Goal: Task Accomplishment & Management: Use online tool/utility

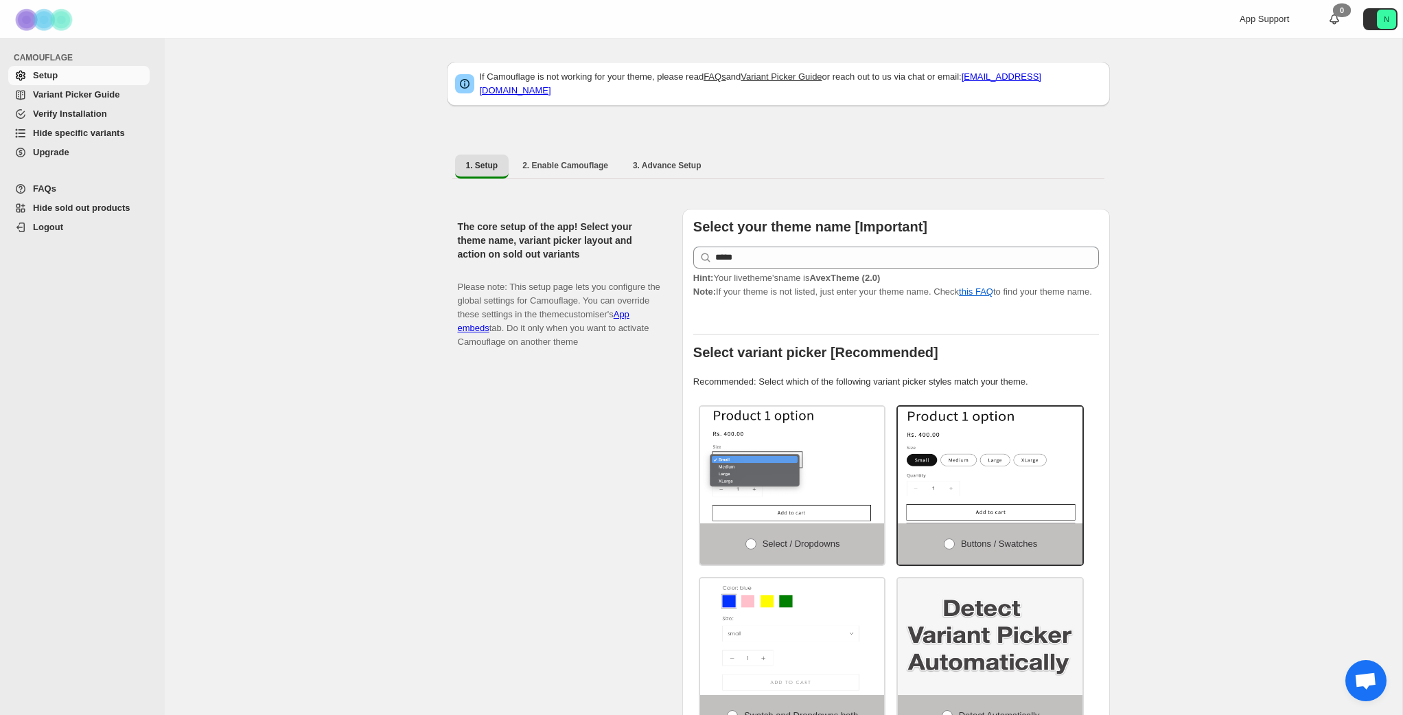
click at [117, 98] on span "Variant Picker Guide" at bounding box center [76, 94] width 87 height 10
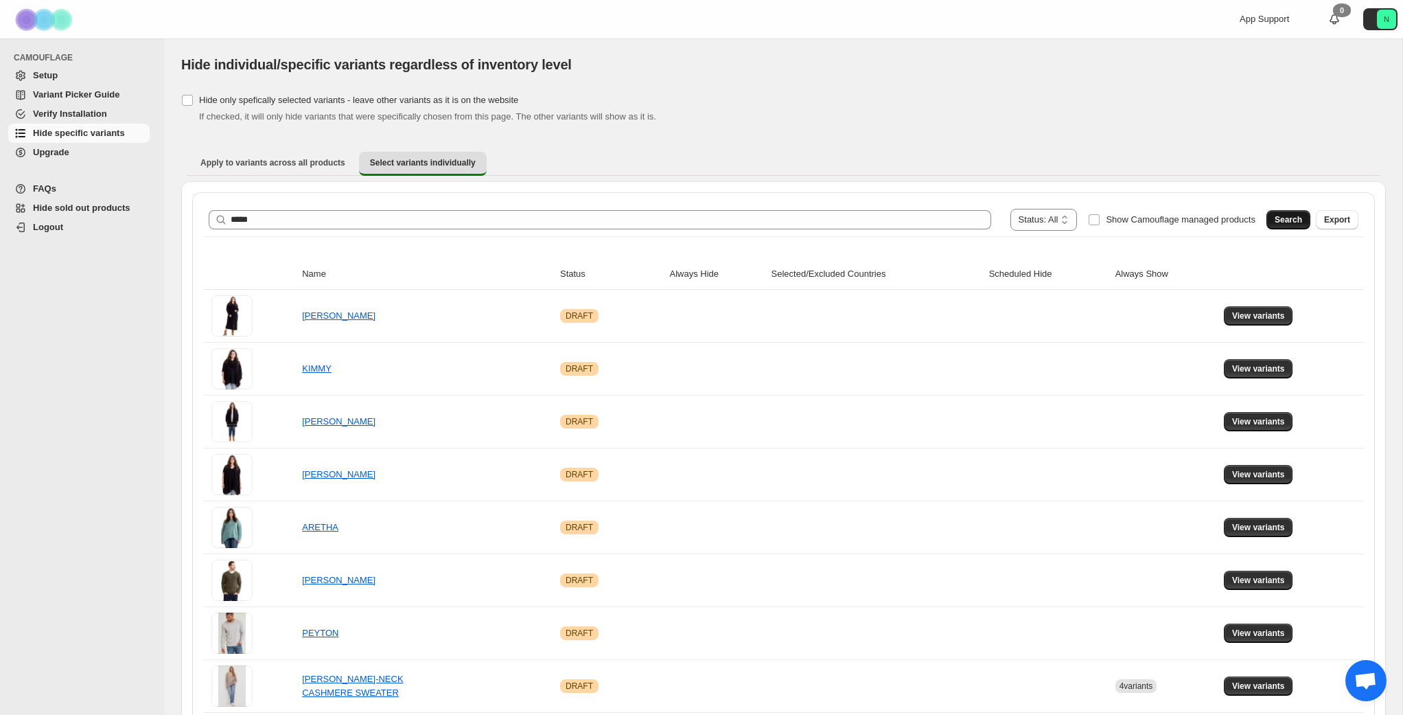
type input "*****"
click at [1294, 217] on span "Search" at bounding box center [1288, 219] width 27 height 11
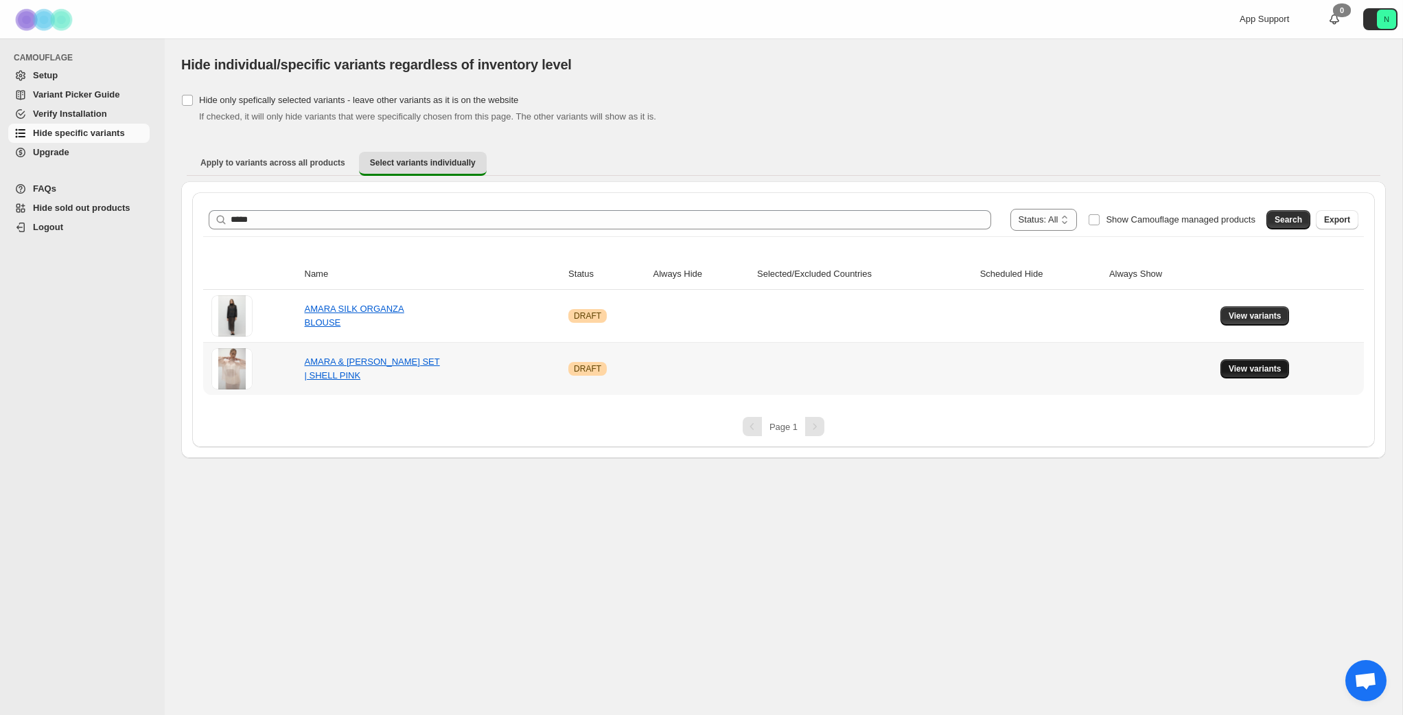
click at [1261, 372] on span "View variants" at bounding box center [1255, 368] width 53 height 11
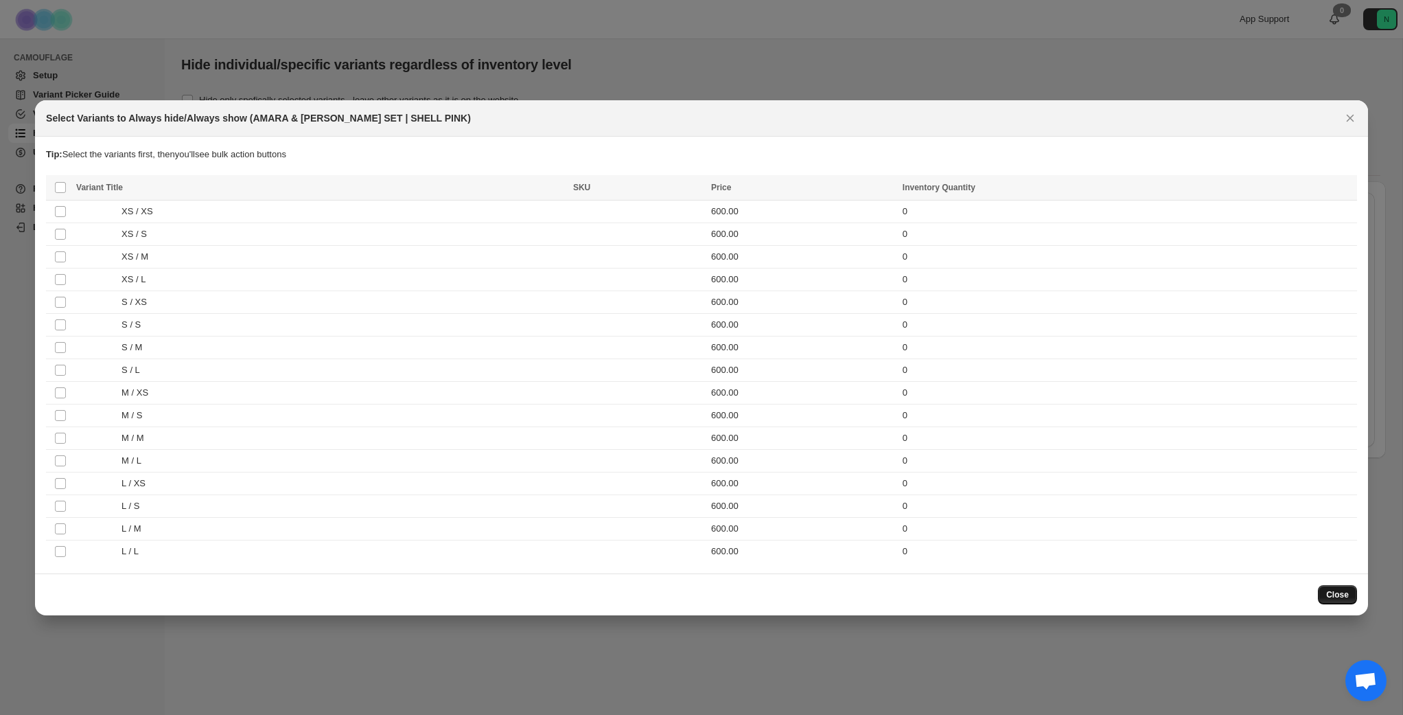
click at [1347, 588] on button "Close" at bounding box center [1337, 594] width 39 height 19
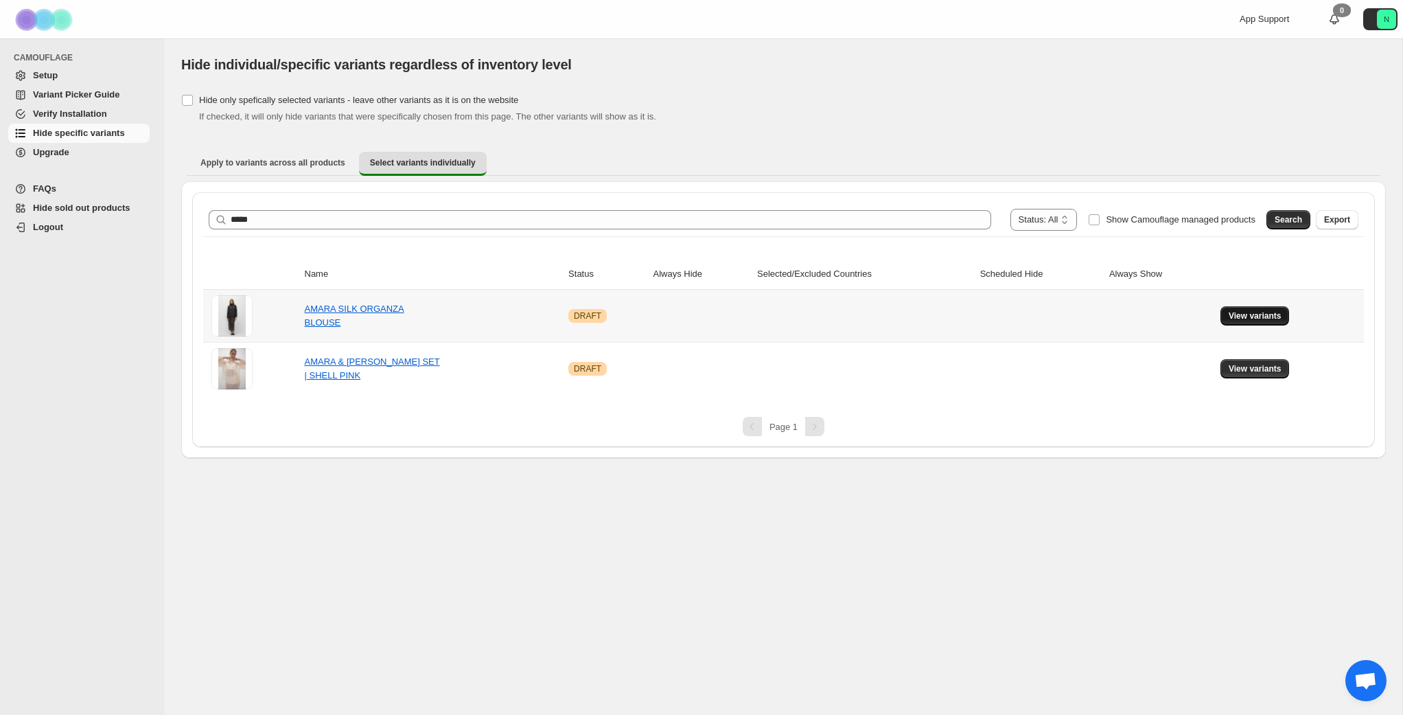
click at [1276, 308] on button "View variants" at bounding box center [1255, 315] width 69 height 19
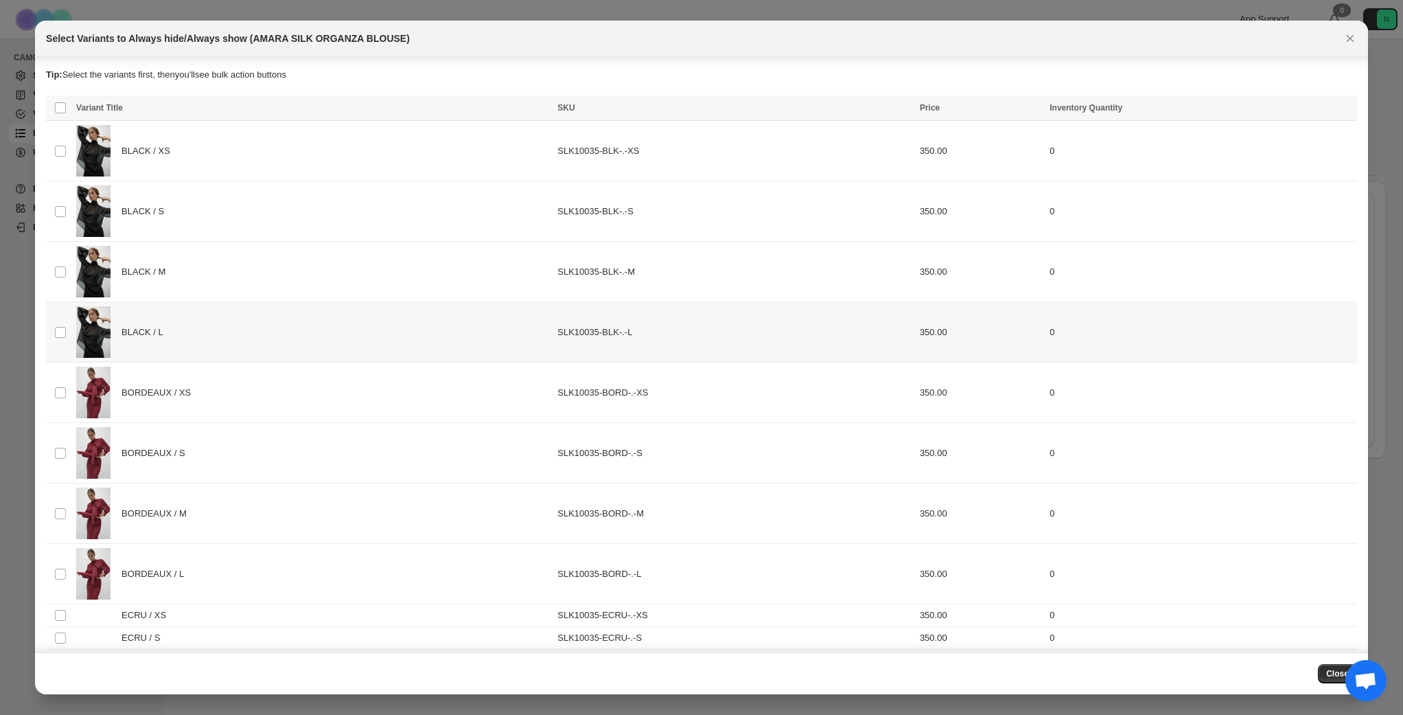
scroll to position [295, 0]
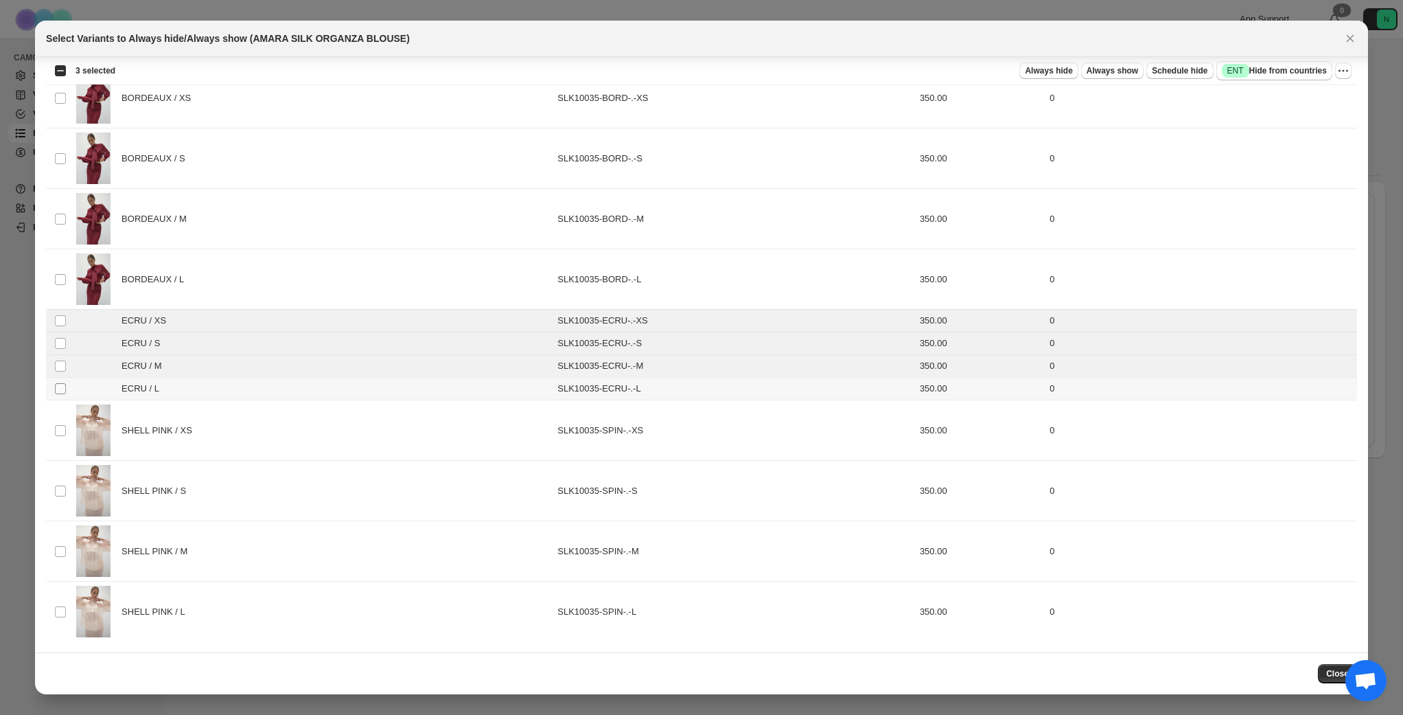
click at [56, 382] on span ":r10:" at bounding box center [60, 388] width 12 height 12
click at [1342, 73] on icon "More actions" at bounding box center [1344, 71] width 14 height 14
click at [1053, 74] on span "Always hide" at bounding box center [1048, 70] width 47 height 11
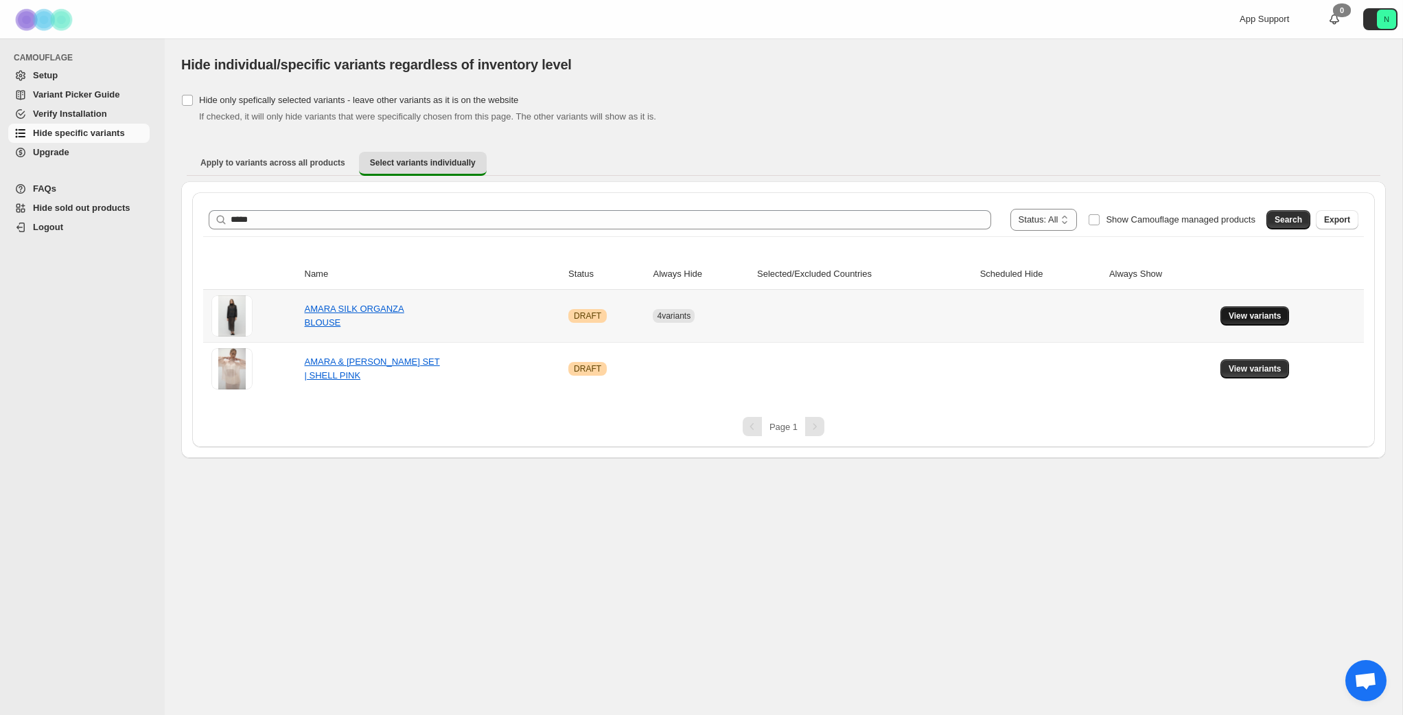
click at [1270, 312] on span "View variants" at bounding box center [1255, 315] width 53 height 11
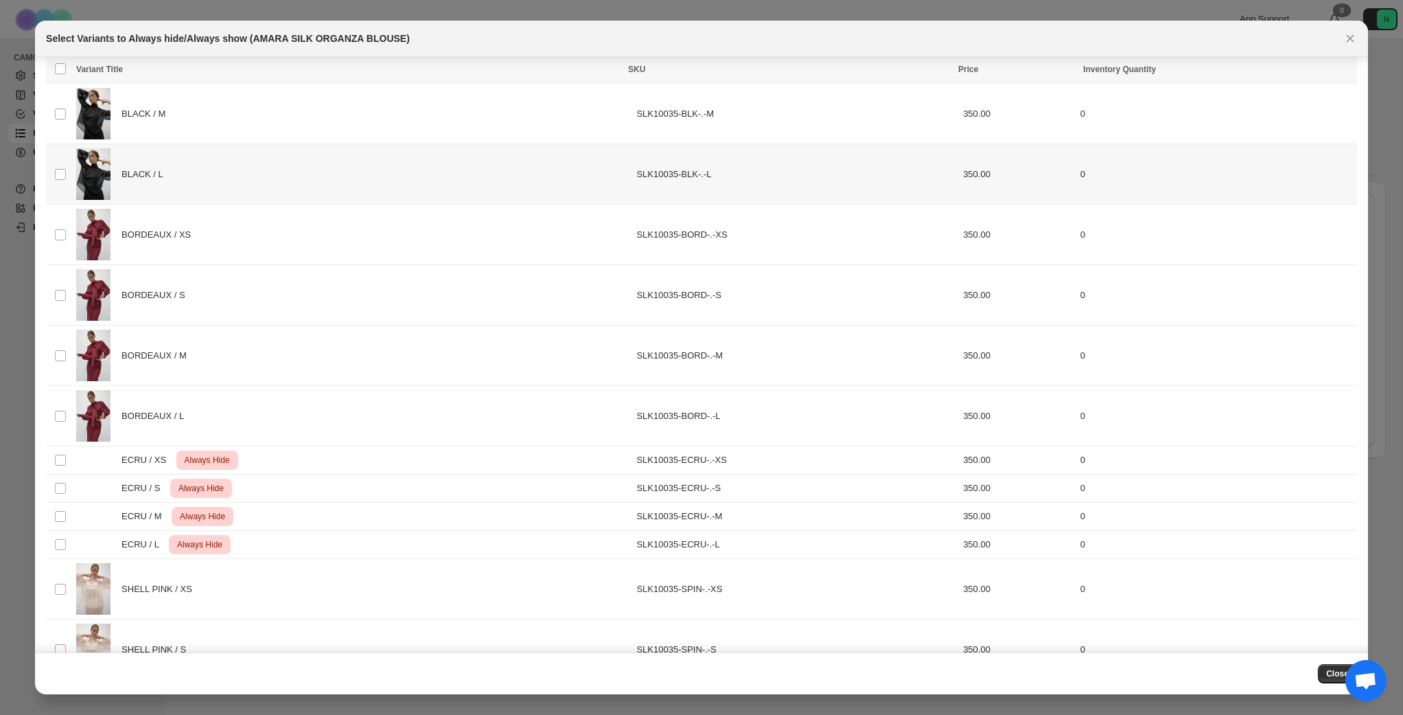
scroll to position [317, 0]
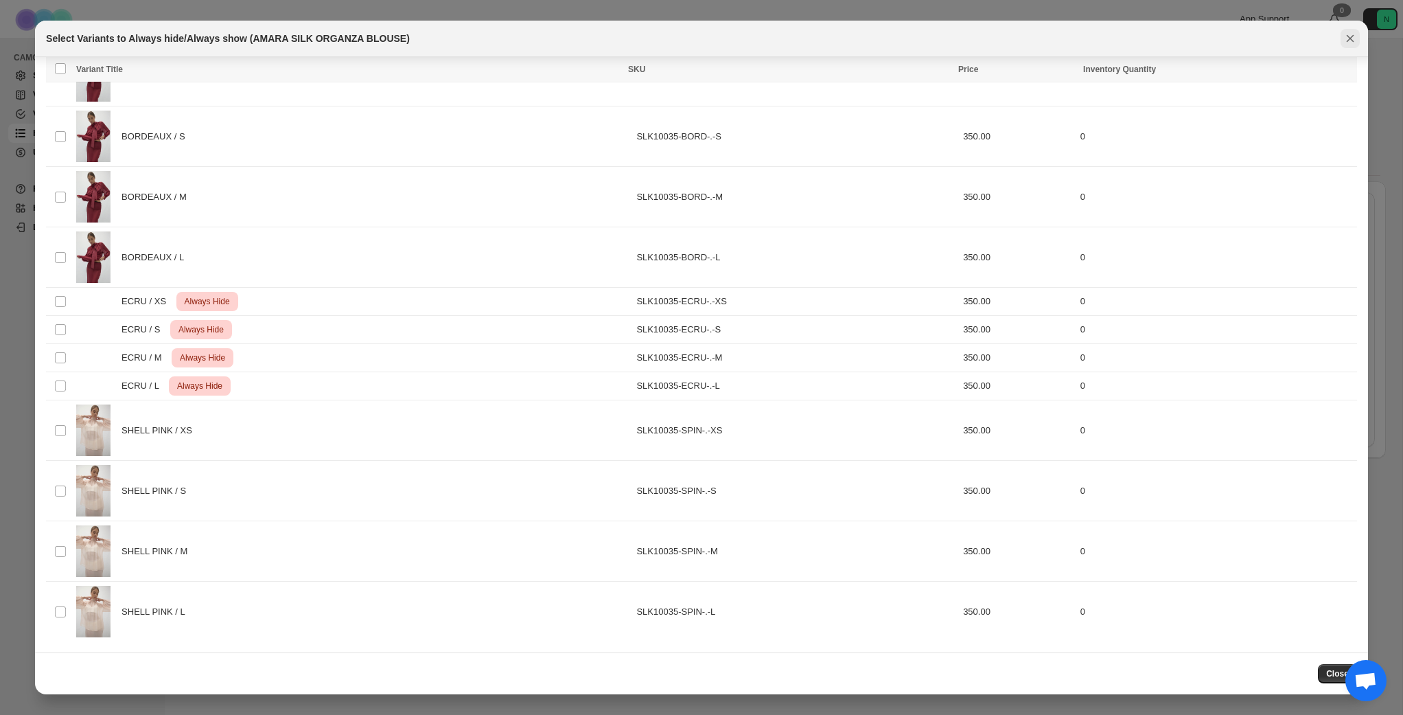
click at [1351, 41] on icon "Close" at bounding box center [1351, 39] width 14 height 14
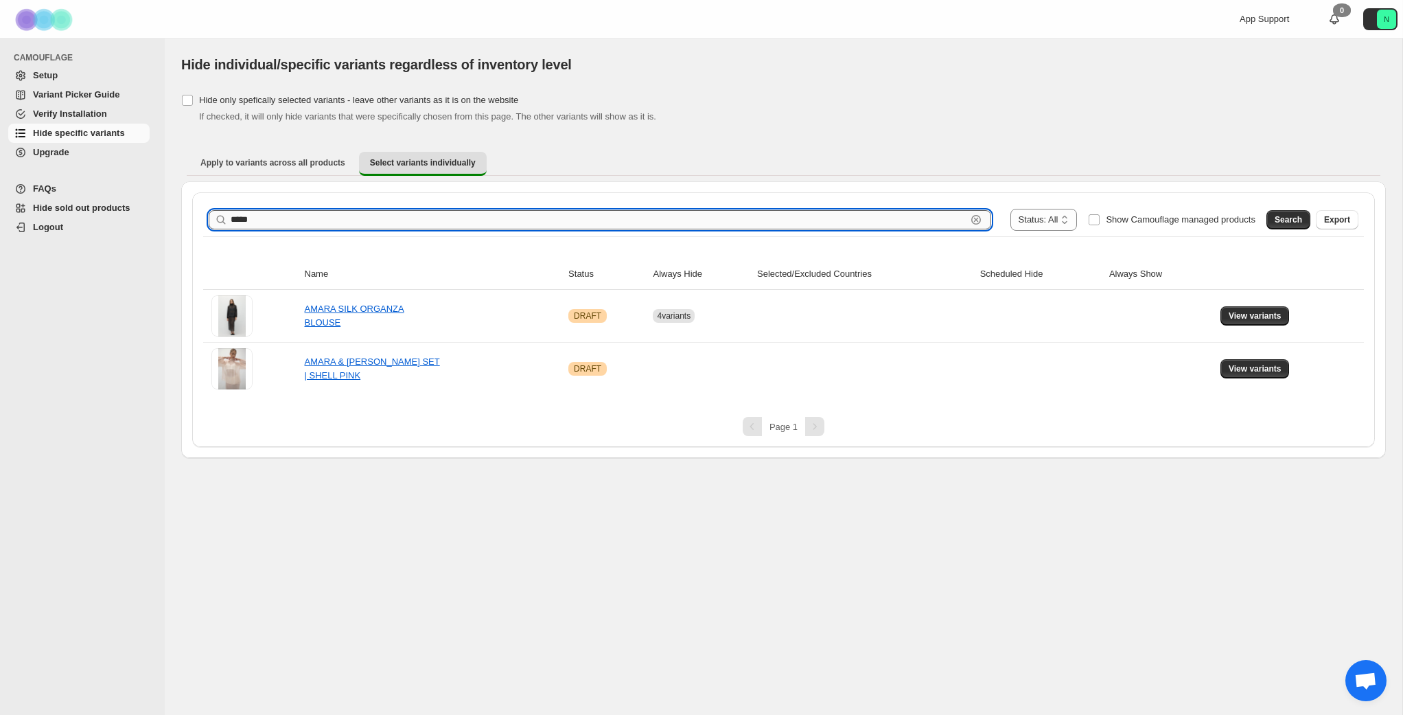
drag, startPoint x: 339, startPoint y: 210, endPoint x: 332, endPoint y: 214, distance: 8.3
click at [336, 212] on input "*****" at bounding box center [599, 219] width 736 height 19
drag, startPoint x: 231, startPoint y: 201, endPoint x: 224, endPoint y: 200, distance: 7.0
click at [224, 200] on div "**********" at bounding box center [783, 319] width 1183 height 255
type input "*******"
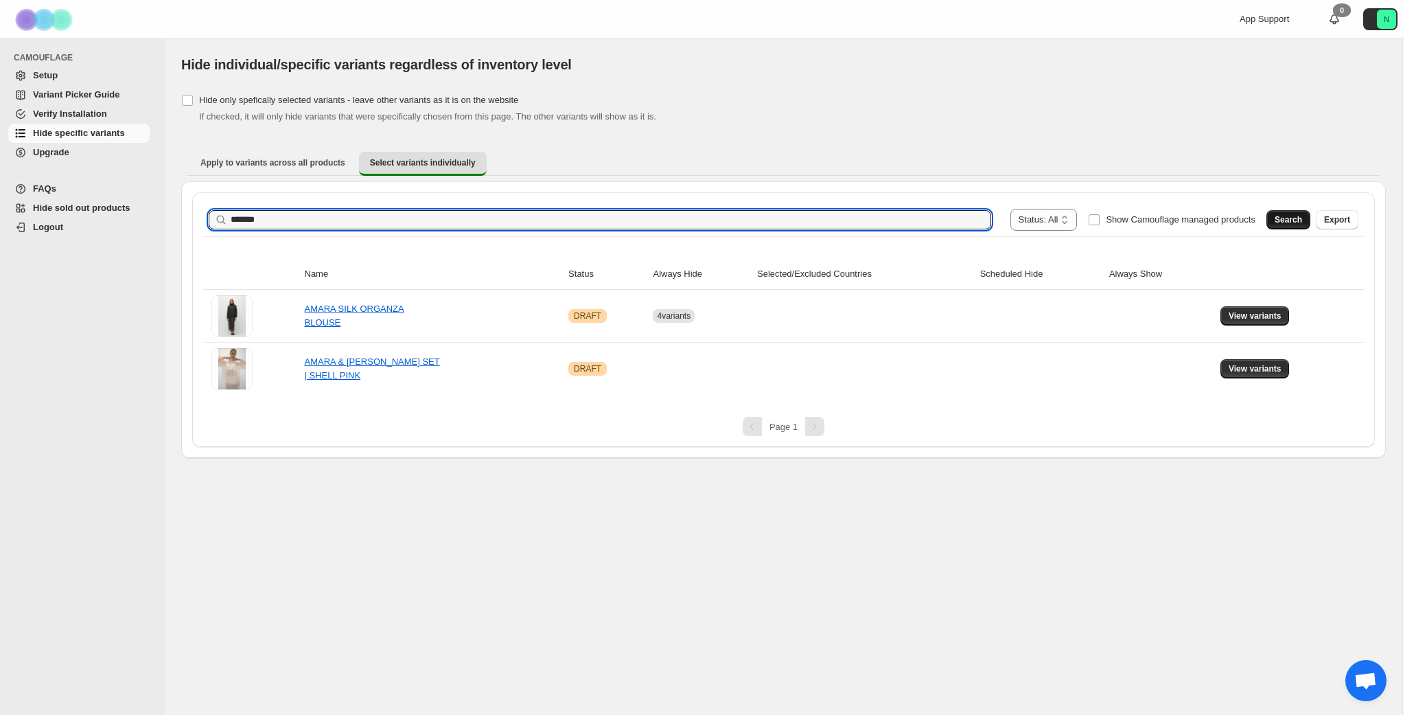
click at [1279, 220] on span "Search" at bounding box center [1288, 219] width 27 height 11
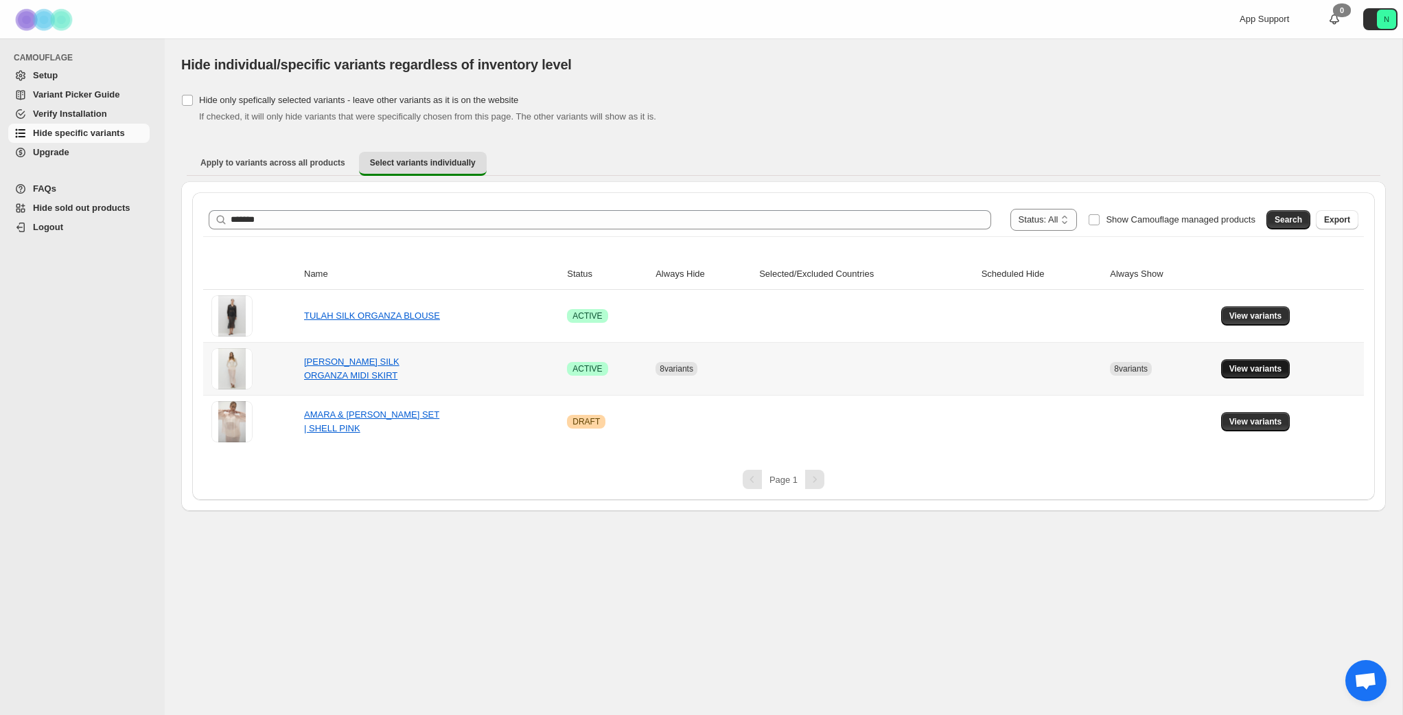
click at [1254, 367] on span "View variants" at bounding box center [1256, 368] width 53 height 11
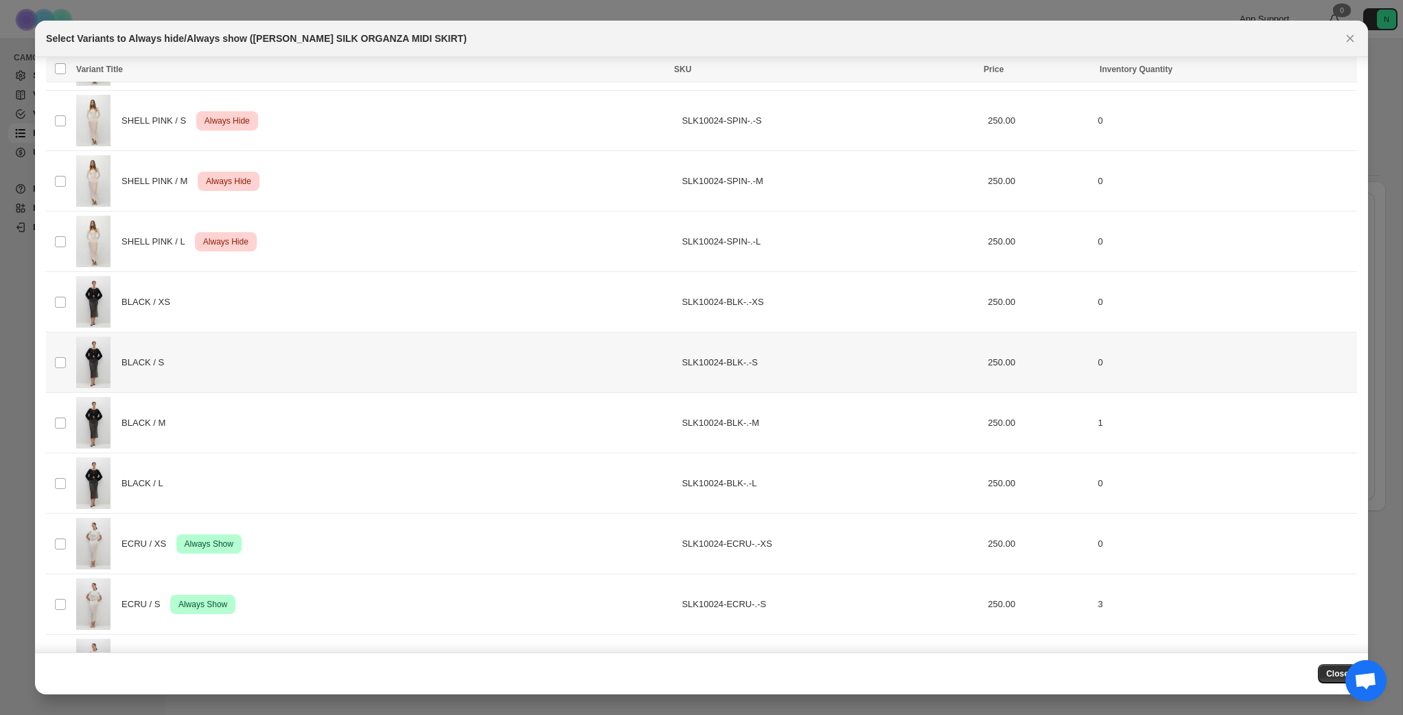
scroll to position [0, 0]
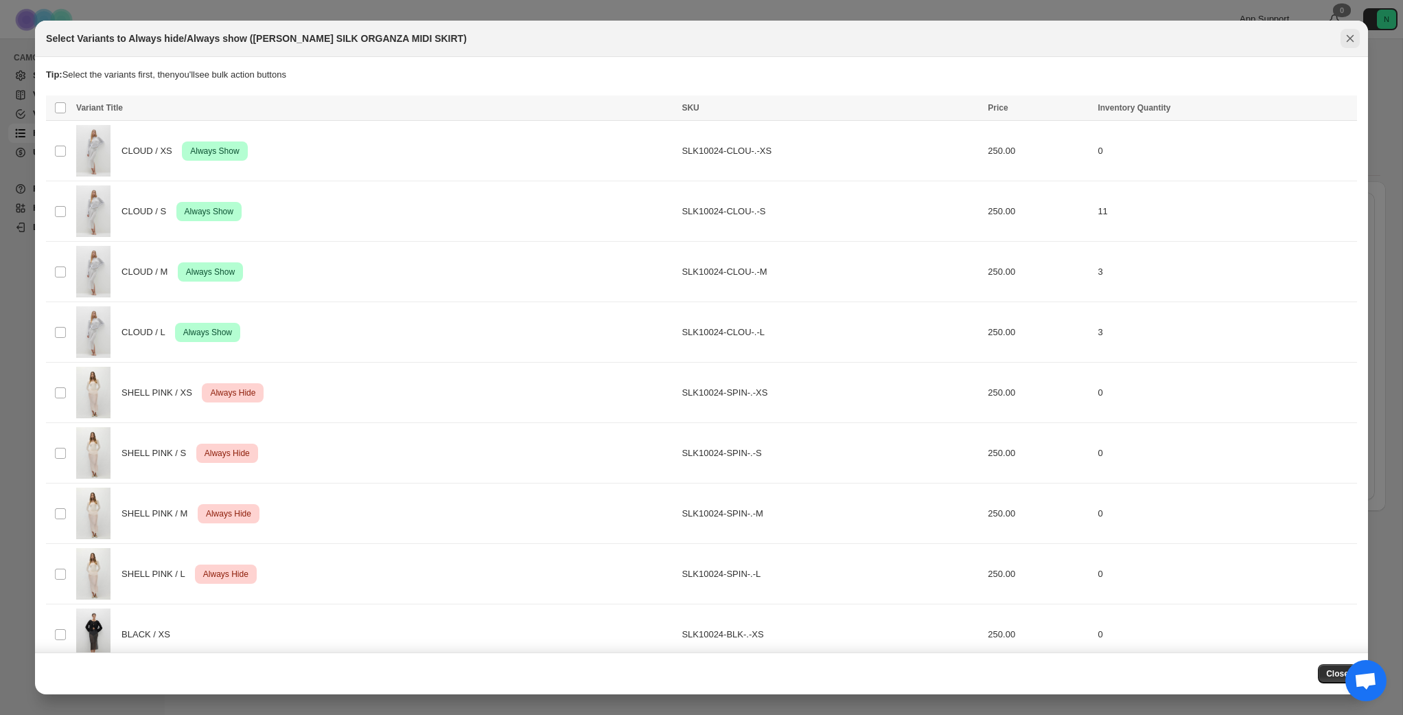
click at [1344, 38] on icon "Close" at bounding box center [1351, 39] width 14 height 14
